Goal: Navigation & Orientation: Find specific page/section

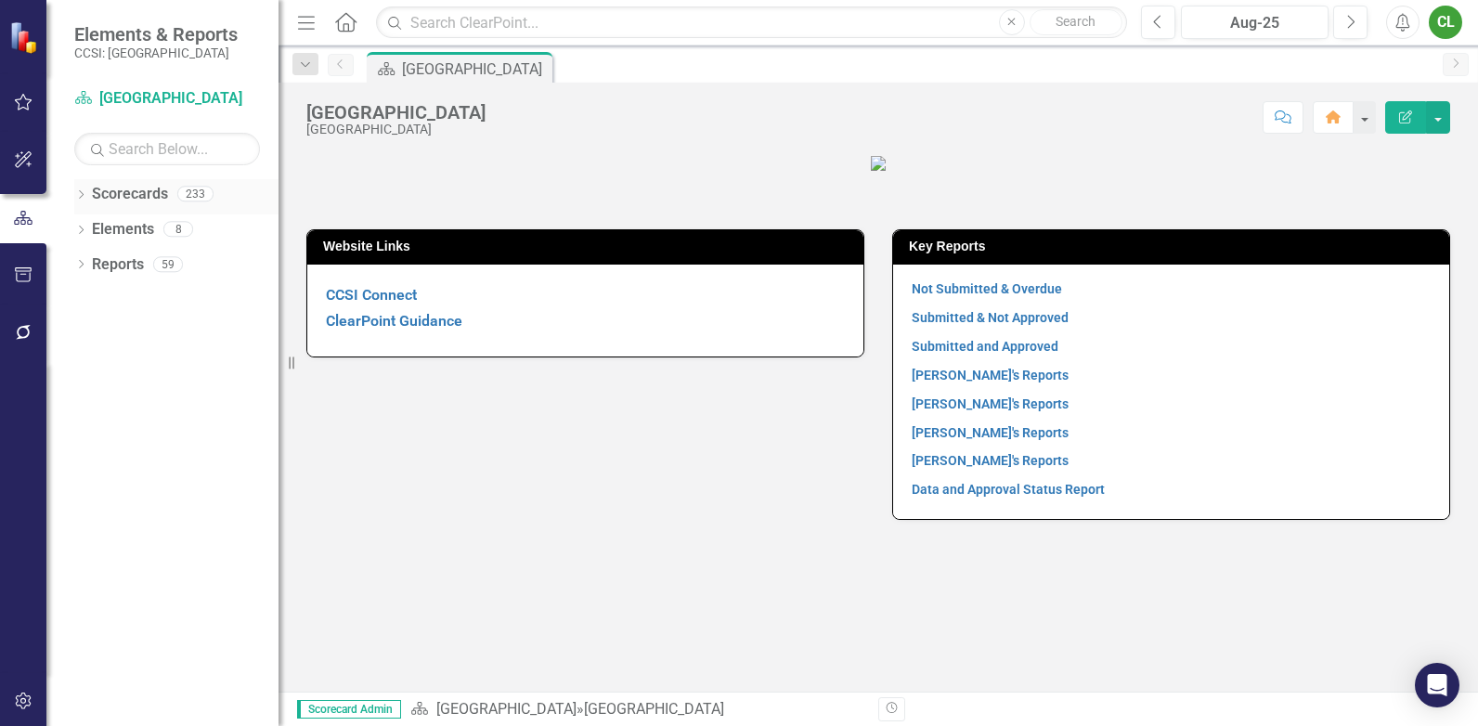
click at [80, 195] on icon "Dropdown" at bounding box center [80, 196] width 13 height 10
click at [93, 220] on div "Dropdown [GEOGRAPHIC_DATA]" at bounding box center [181, 229] width 195 height 31
click at [90, 229] on icon "Dropdown" at bounding box center [91, 228] width 14 height 11
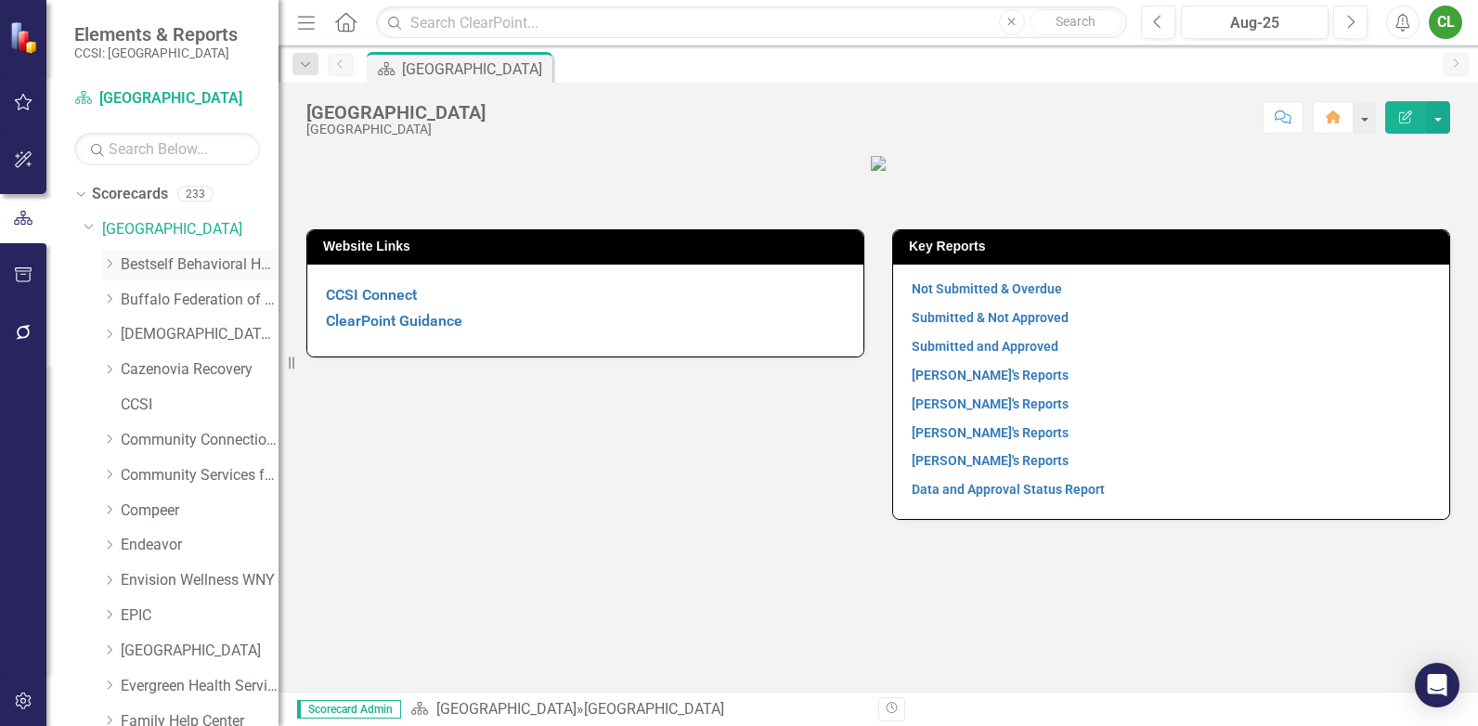
click at [119, 264] on div "Dropdown" at bounding box center [111, 265] width 19 height 16
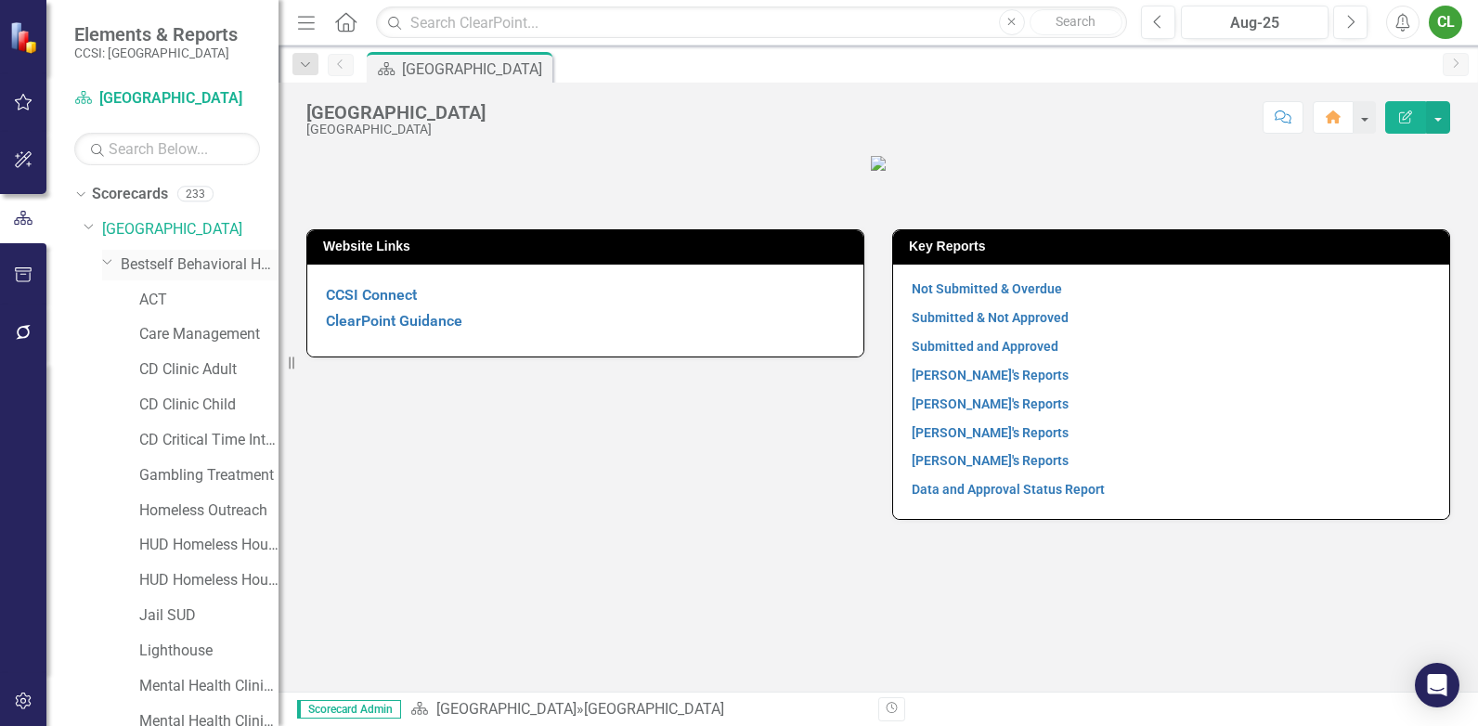
click at [160, 263] on link "Bestself Behavioral Health, Inc." at bounding box center [200, 264] width 158 height 21
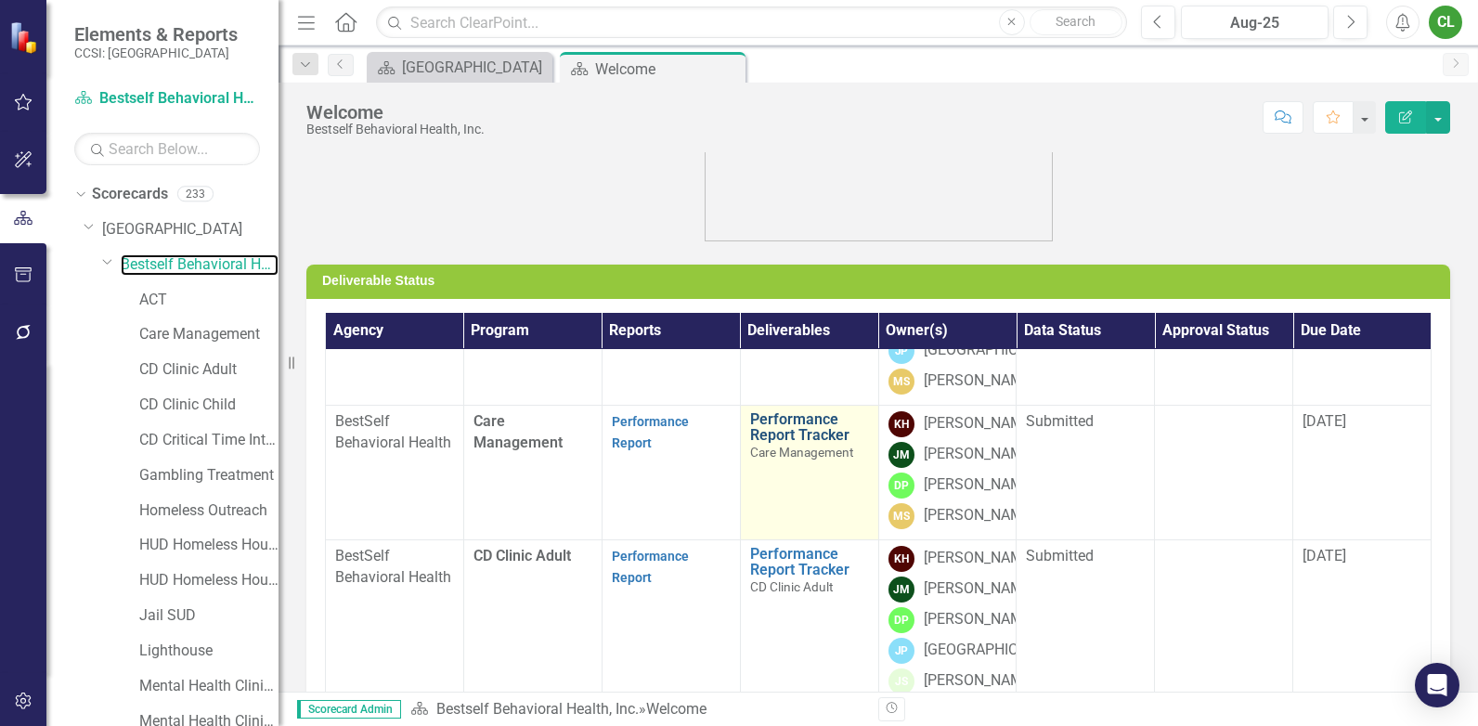
scroll to position [278, 0]
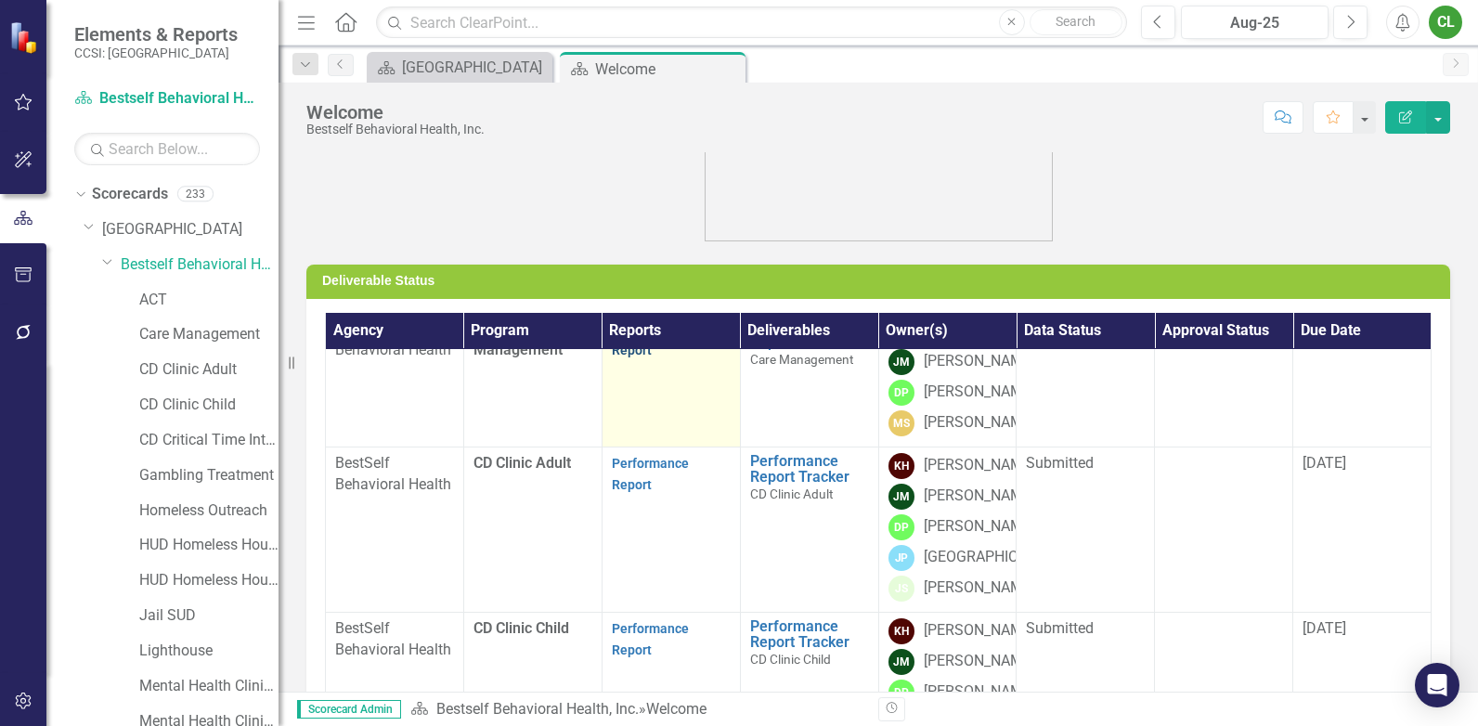
click at [634, 357] on link "Performance Report" at bounding box center [650, 339] width 77 height 36
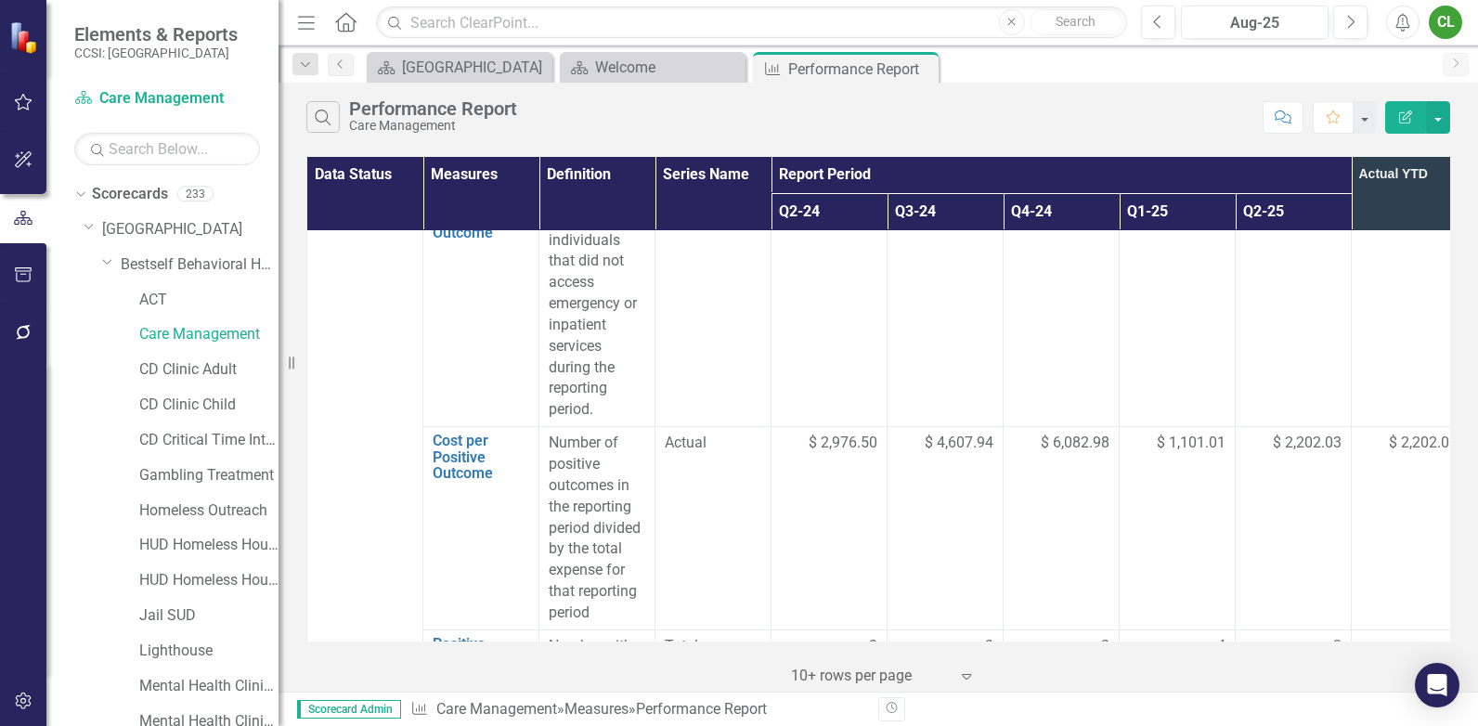
scroll to position [1857, 0]
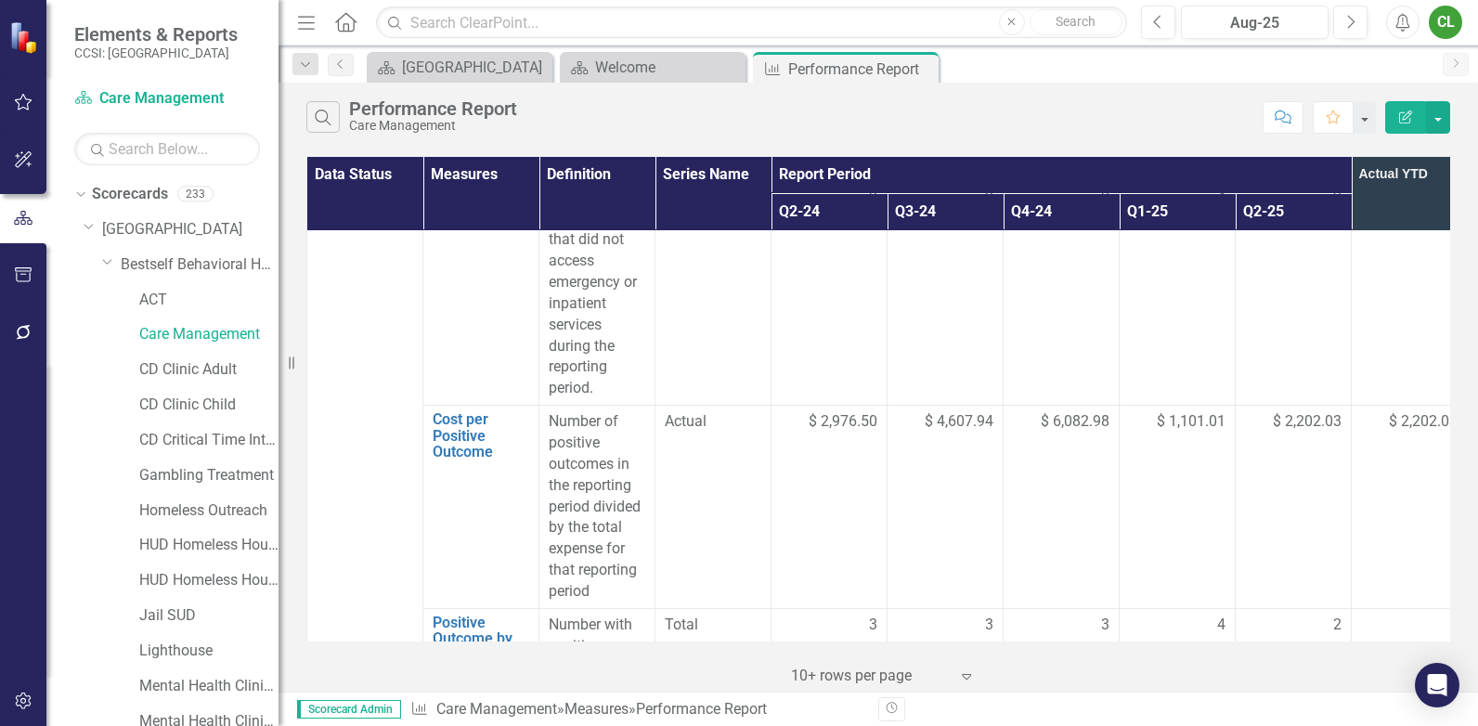
click at [1302, 411] on span "$ 2,202.03" at bounding box center [1307, 421] width 69 height 21
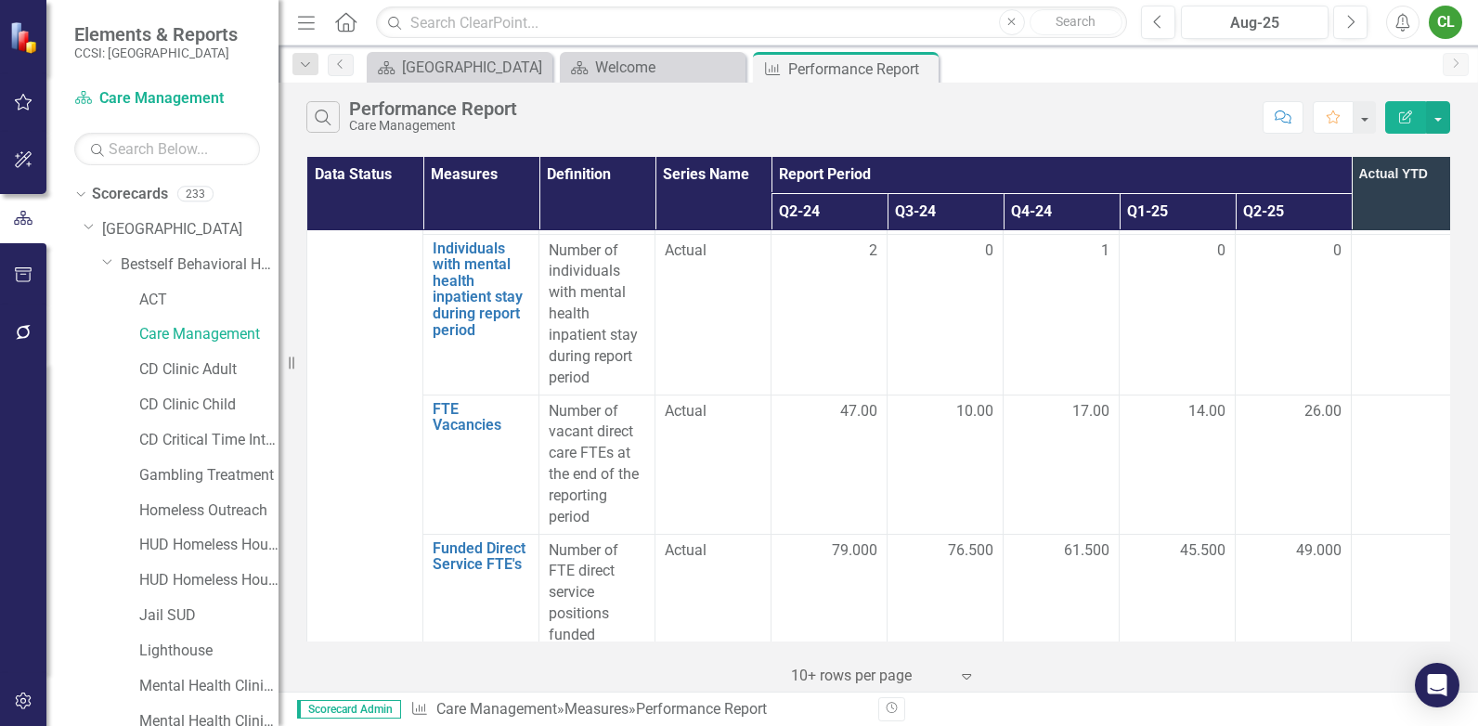
scroll to position [4133, 0]
